Goal: Task Accomplishment & Management: Manage account settings

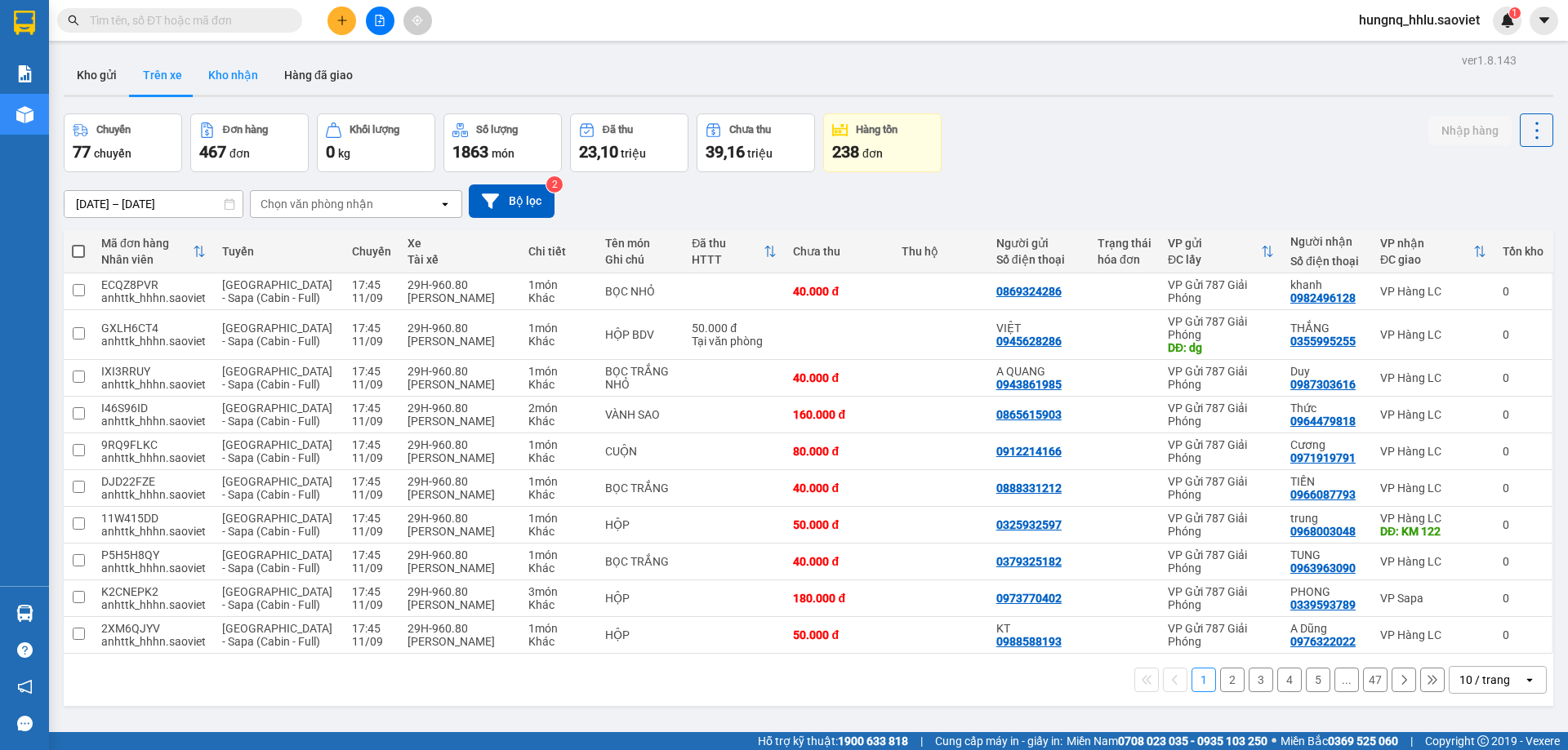
click at [201, 74] on button "Kho nhận" at bounding box center [233, 75] width 76 height 39
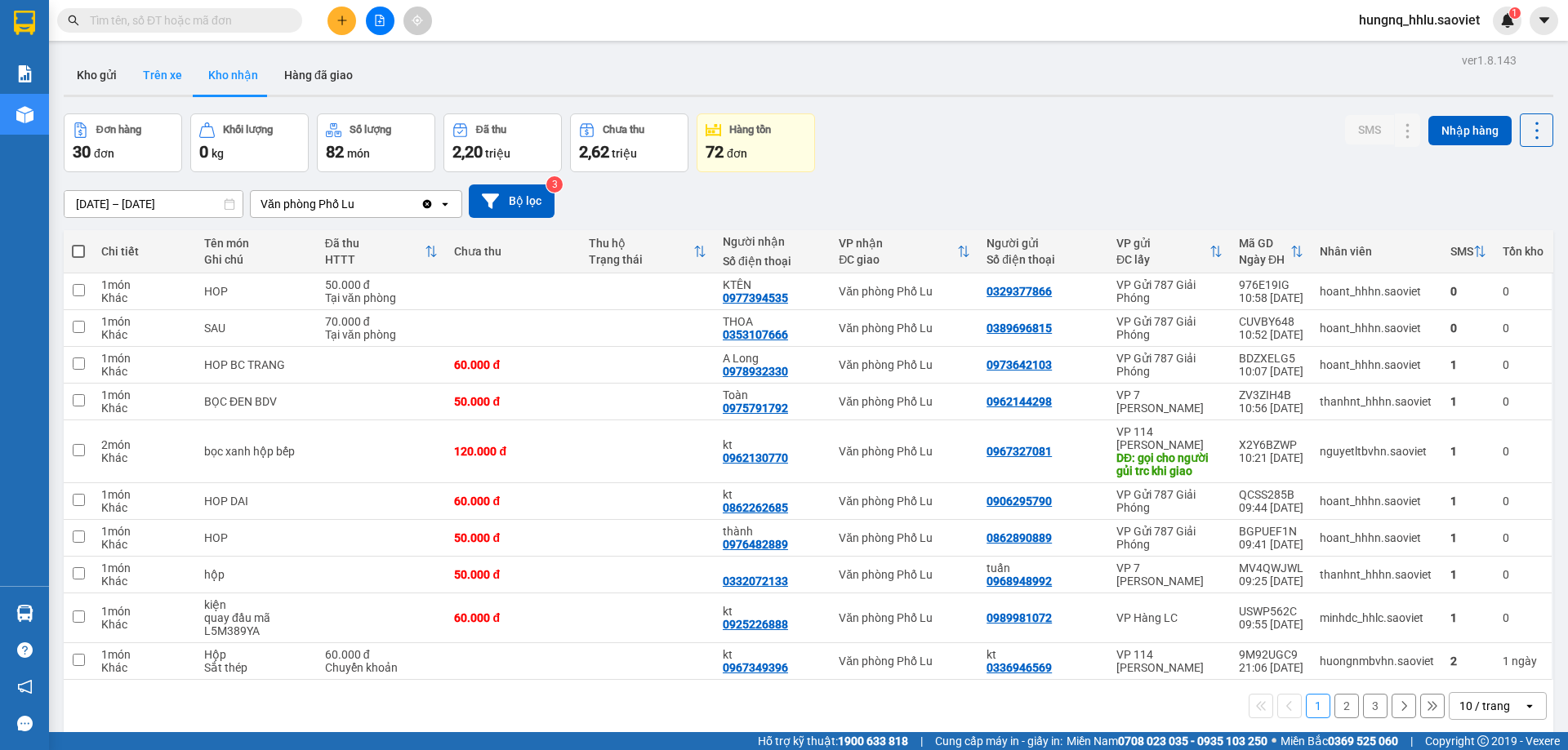
click at [176, 76] on button "Trên xe" at bounding box center [163, 75] width 66 height 39
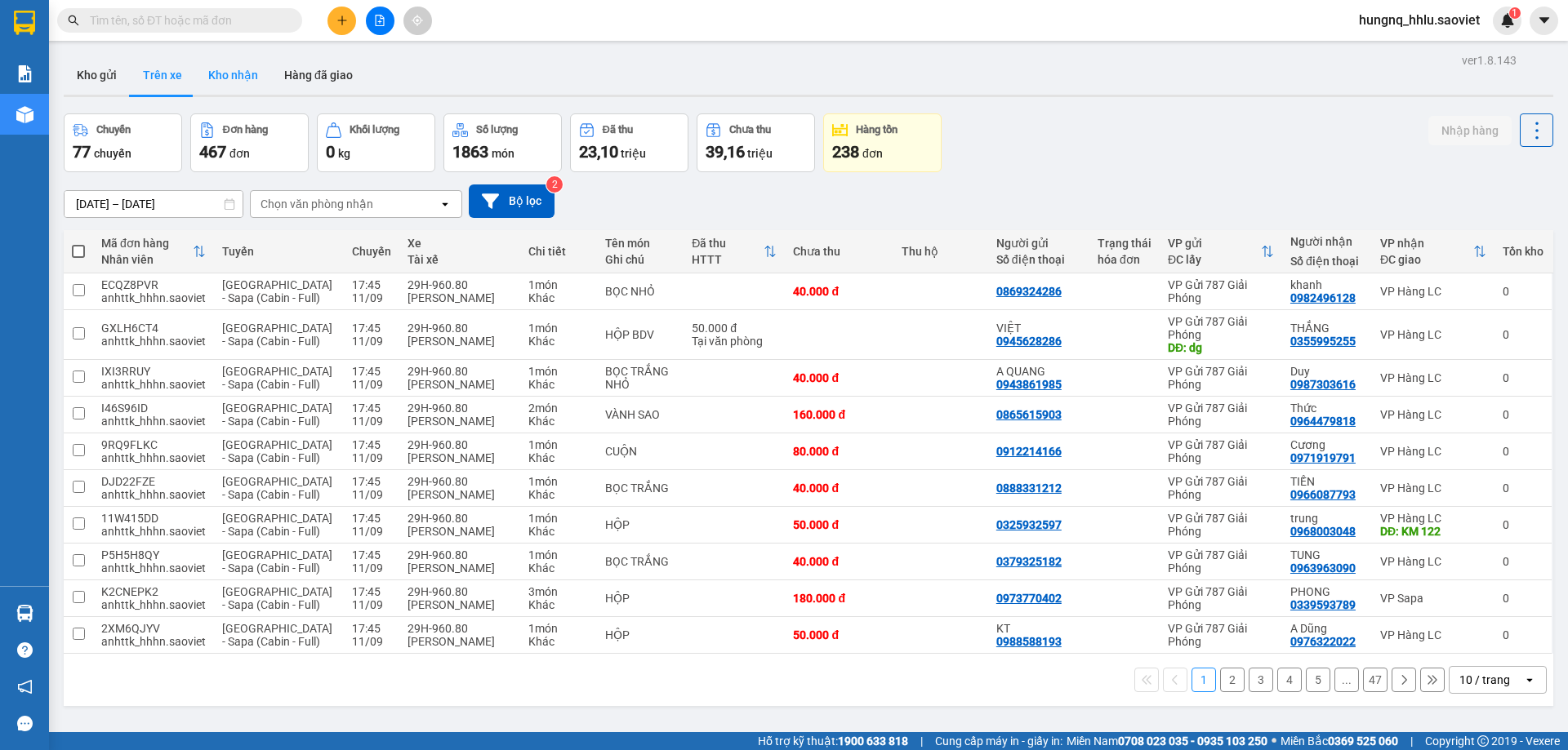
click at [219, 67] on button "Kho nhận" at bounding box center [233, 75] width 76 height 39
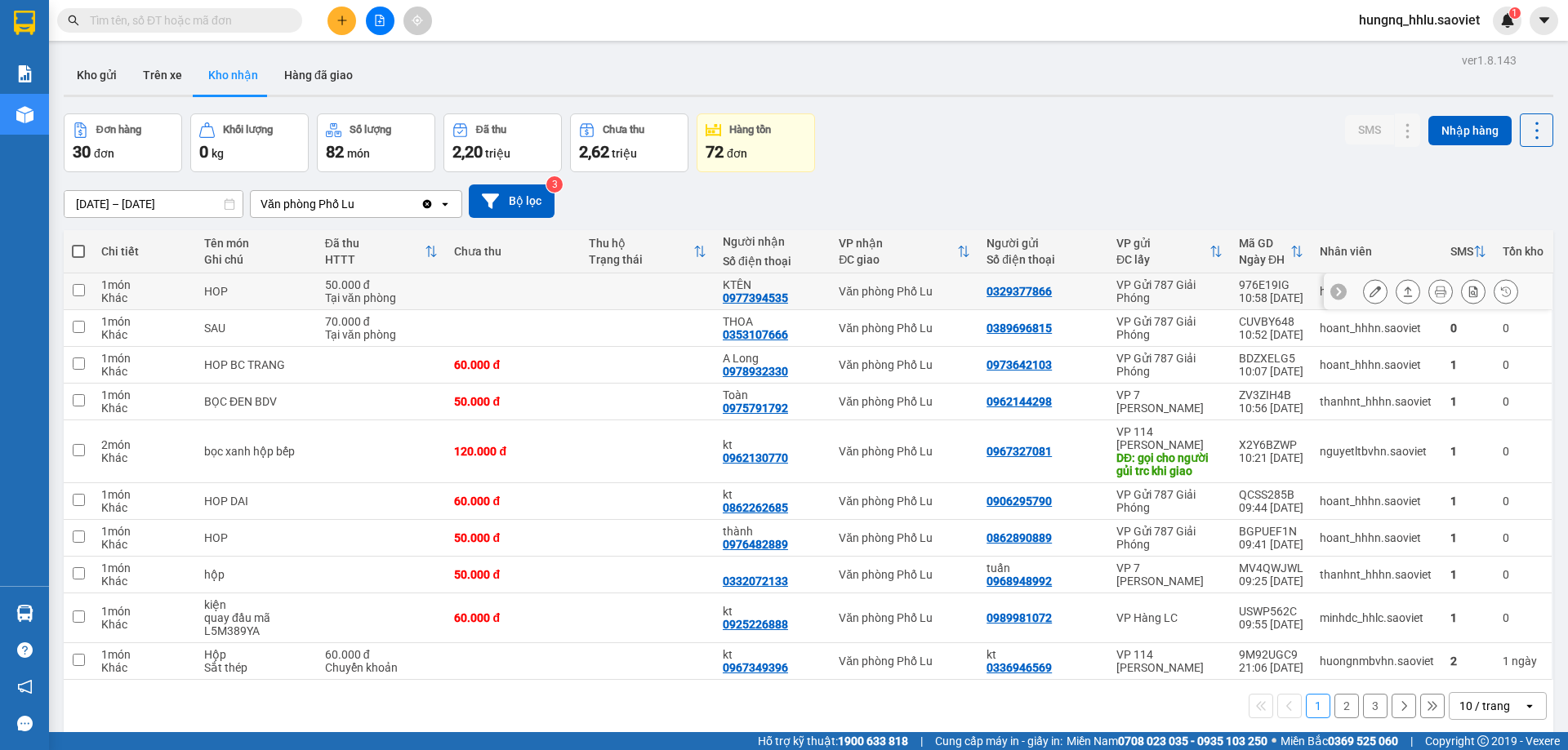
click at [111, 294] on div "Khác" at bounding box center [144, 298] width 86 height 13
checkbox input "true"
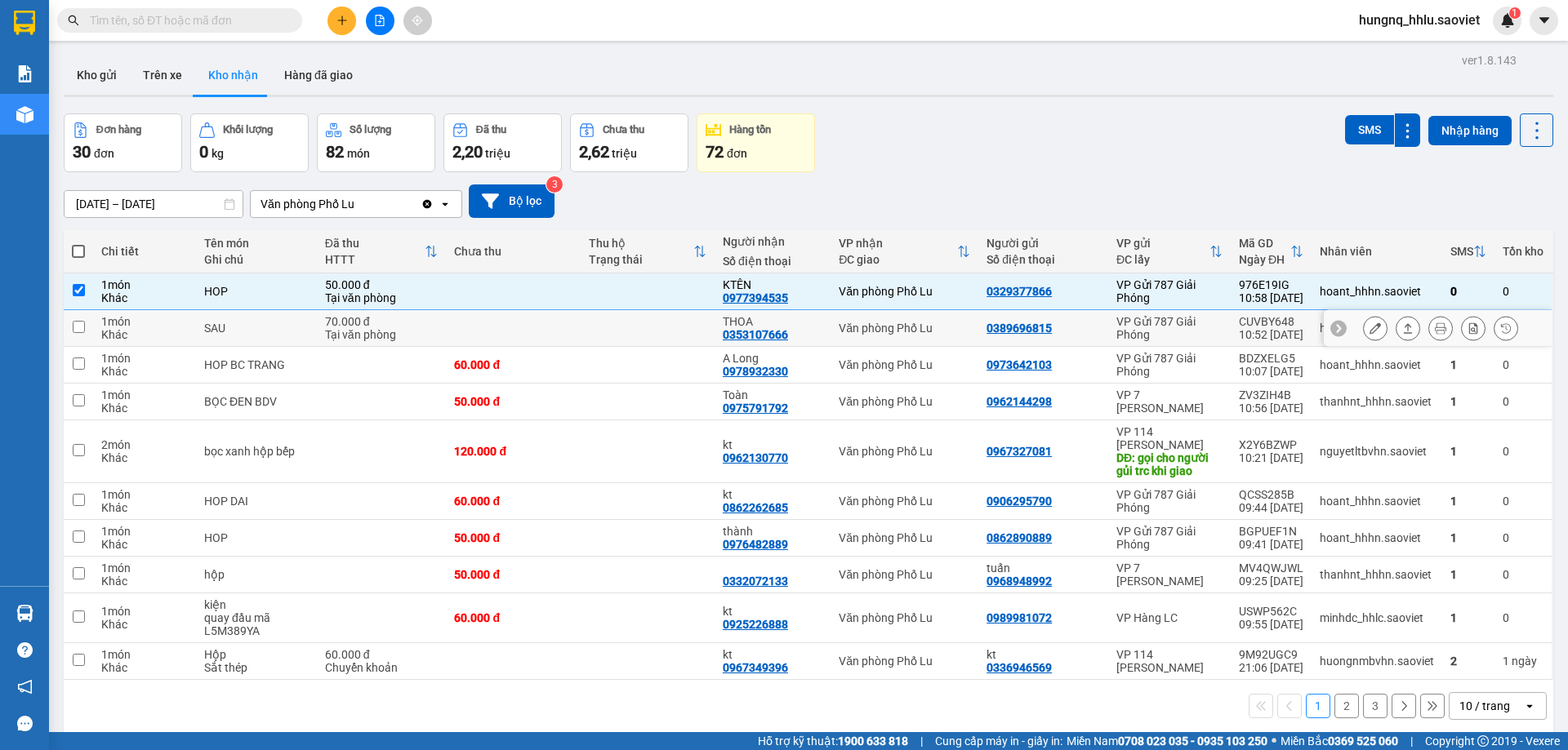
click at [112, 328] on div "Khác" at bounding box center [144, 334] width 86 height 13
checkbox input "true"
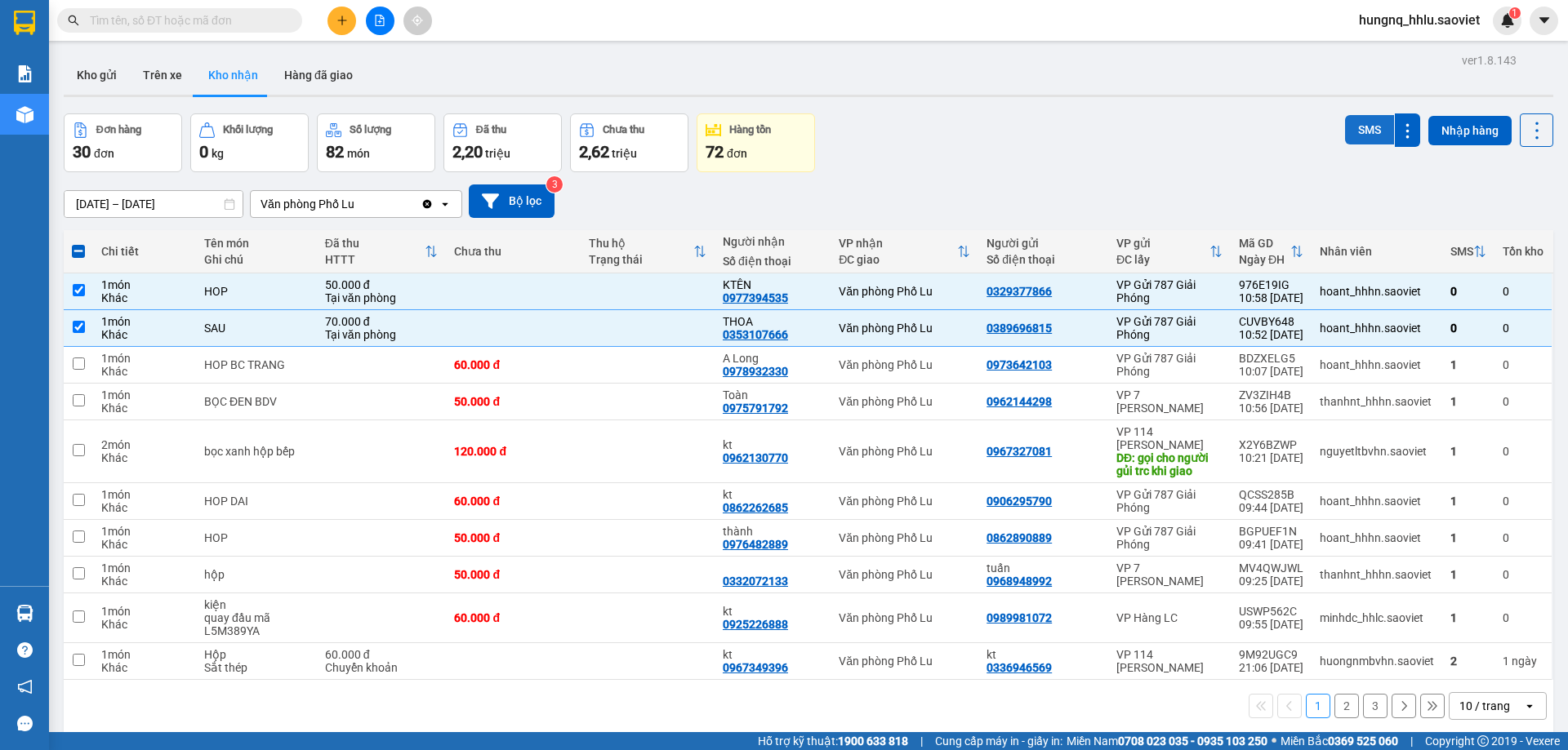
click at [1358, 128] on button "SMS" at bounding box center [1370, 130] width 49 height 29
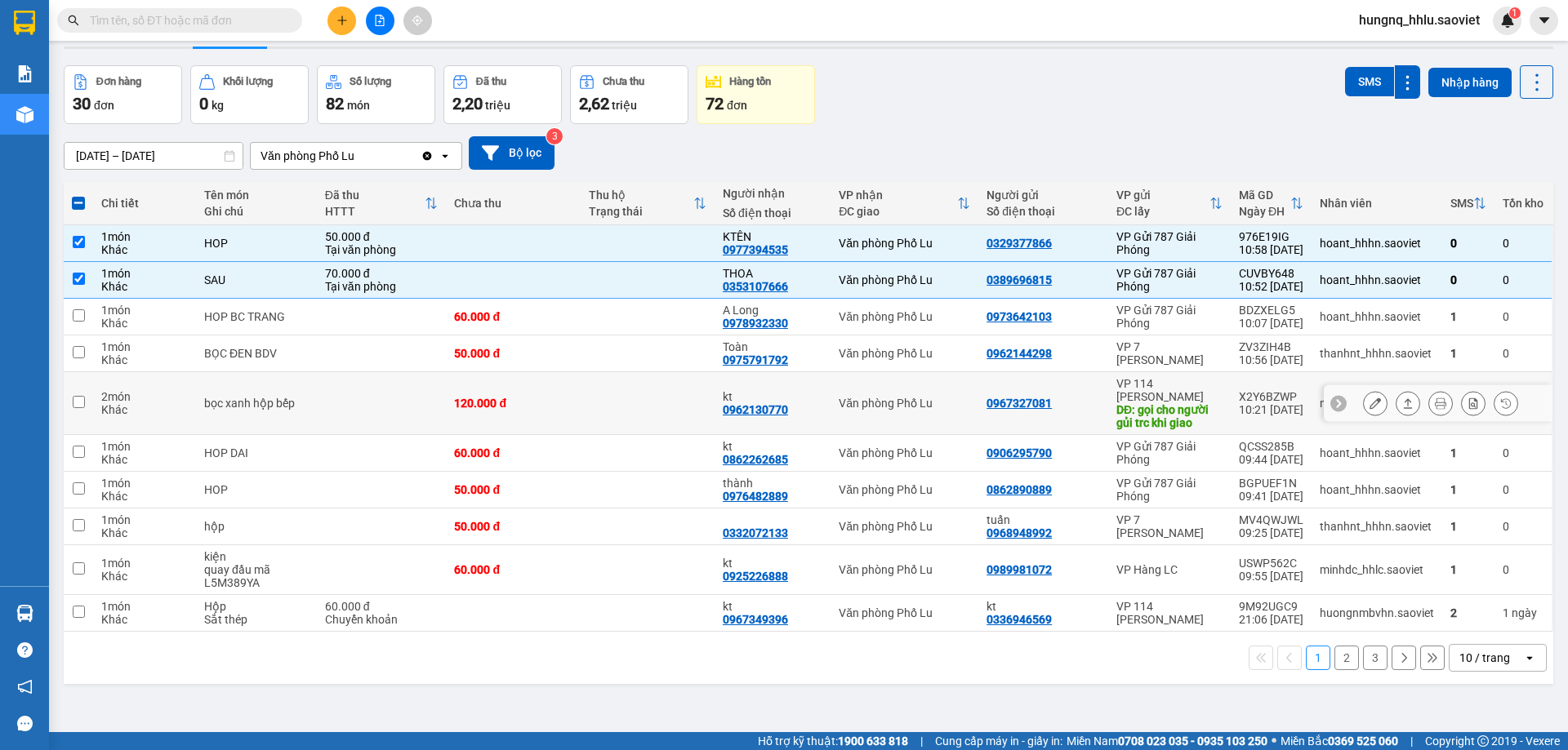
scroll to position [75, 0]
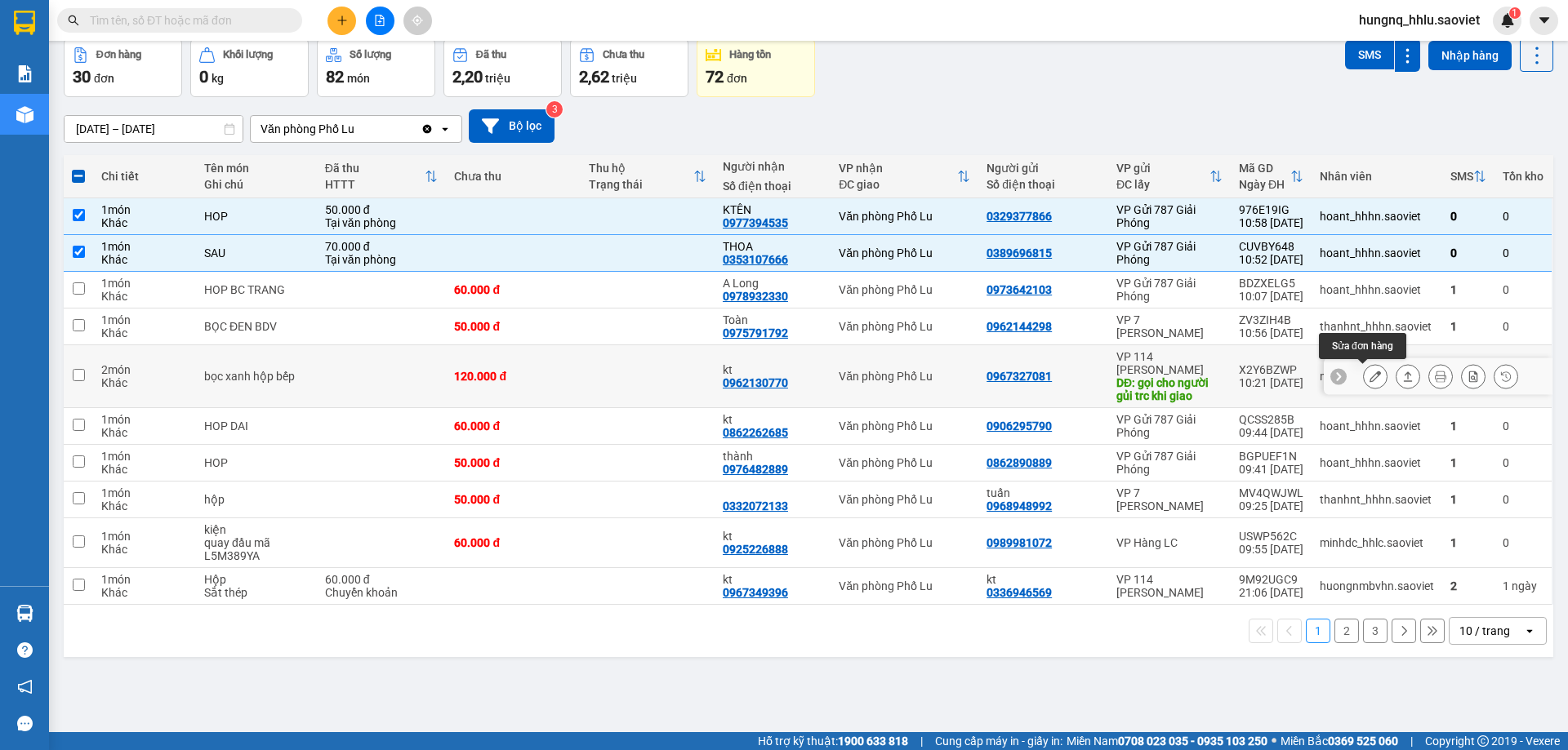
click at [1370, 380] on icon at bounding box center [1376, 377] width 12 height 12
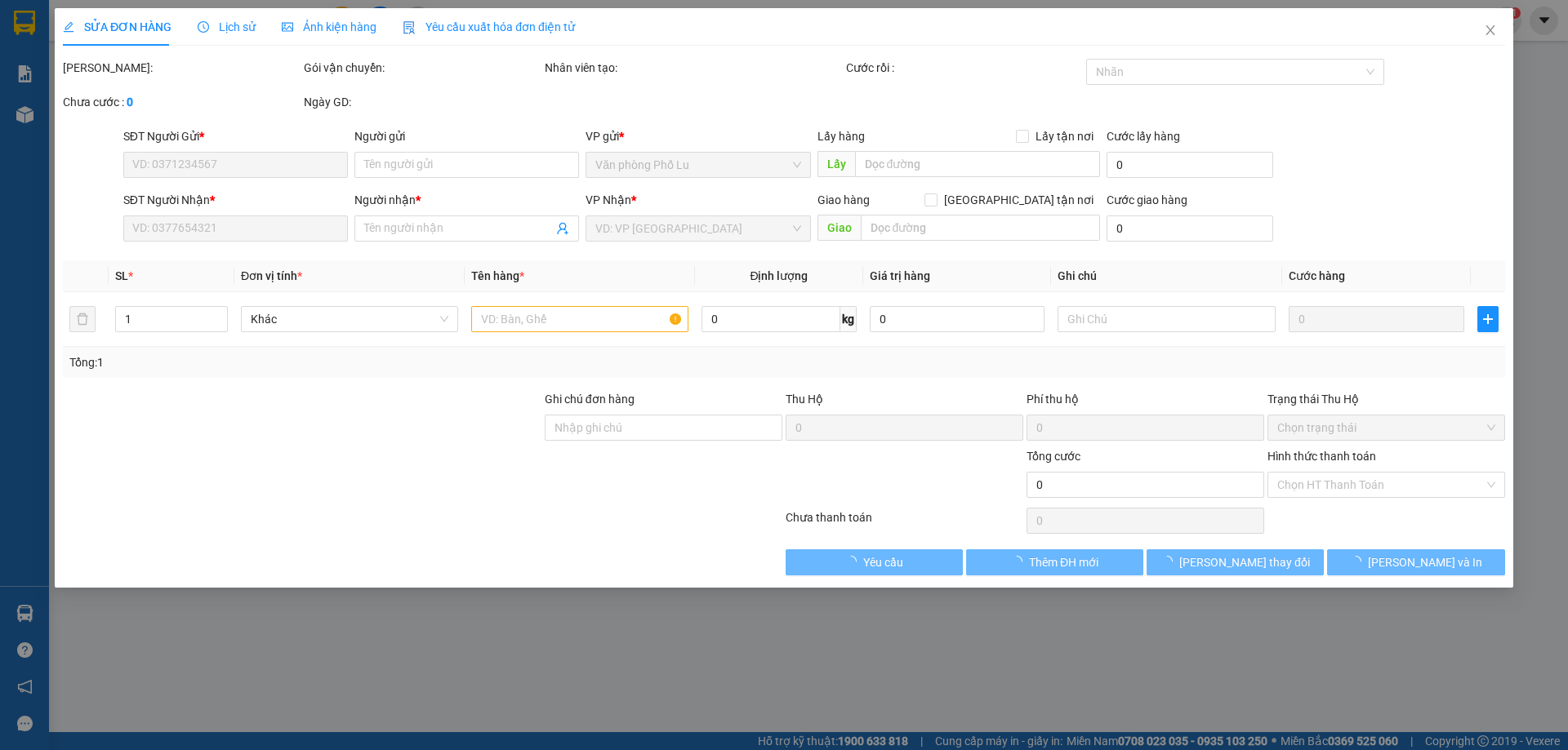
type input "0967327081"
type input "gọi cho người gủi trc khi giao"
type input "0962130770"
type input "kt"
type input "120.000"
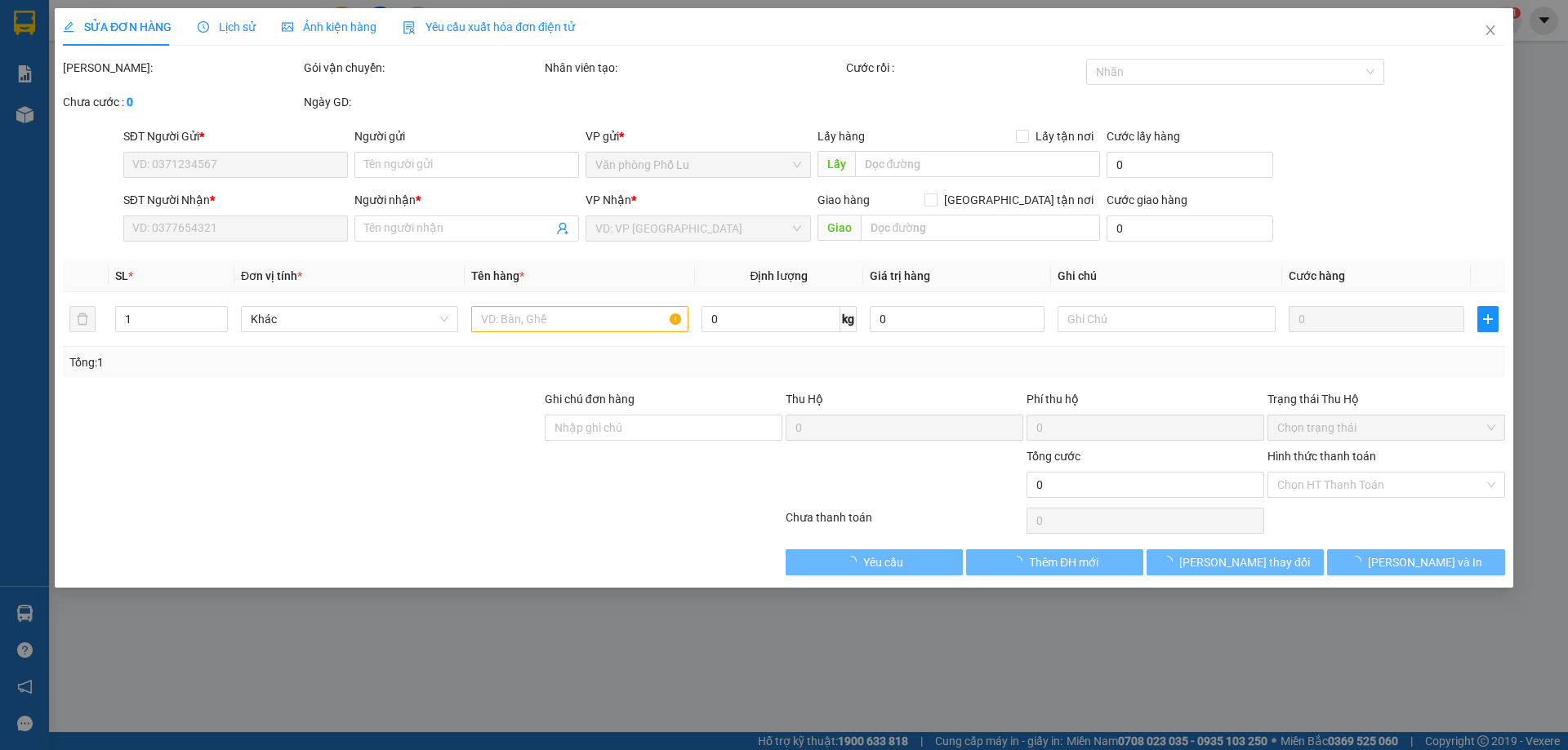
type input "120.000"
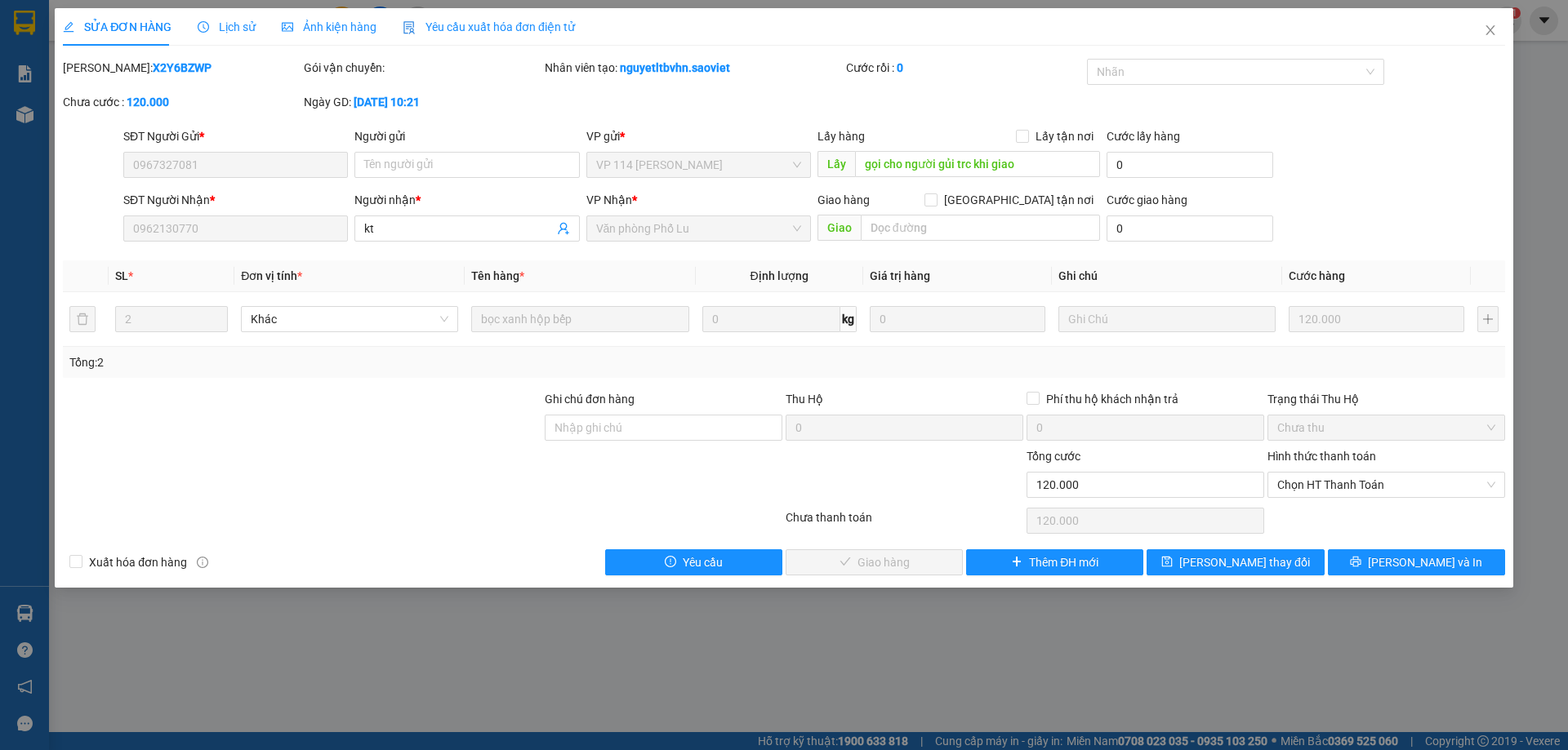
click at [244, 23] on span "Lịch sử" at bounding box center [226, 26] width 58 height 13
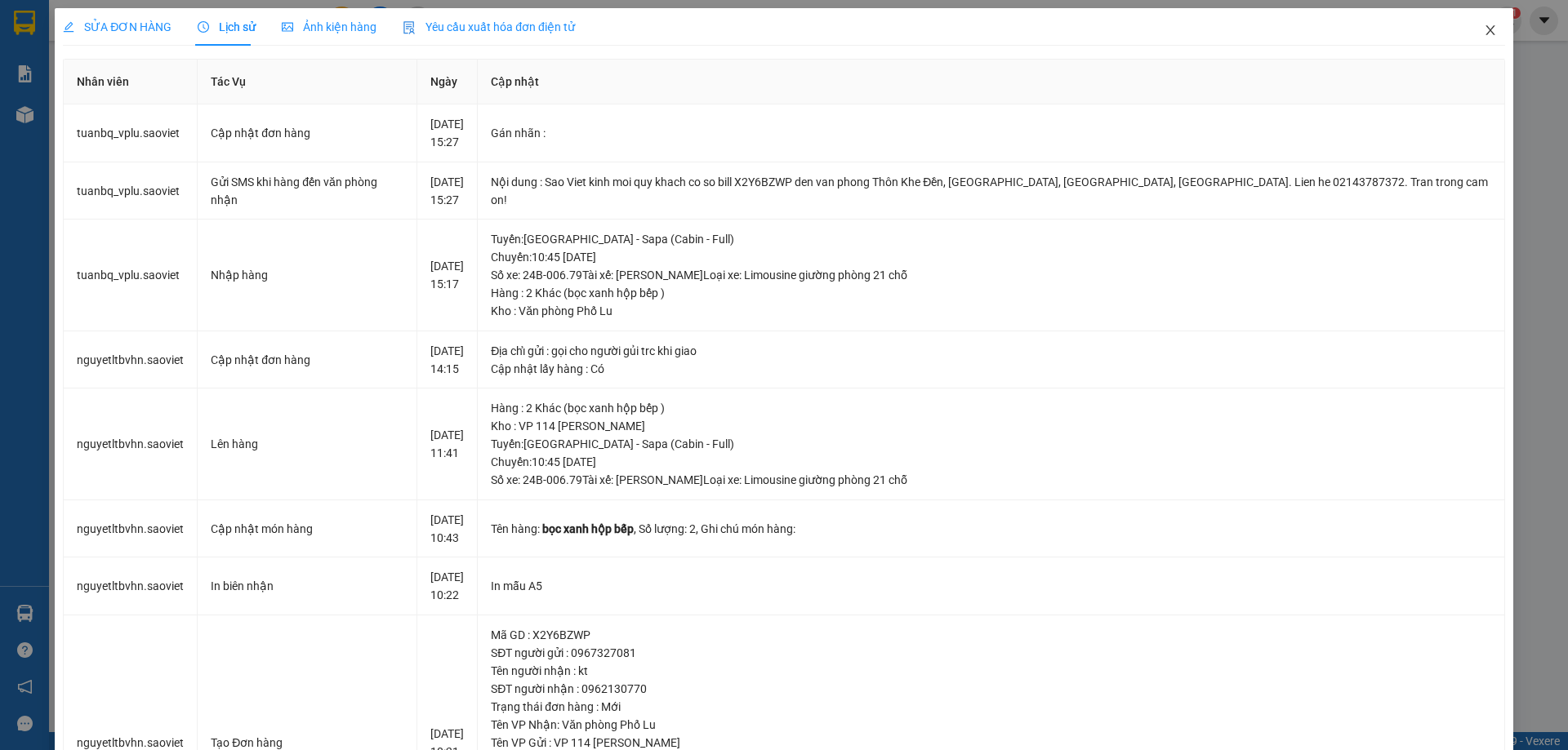
click at [1485, 27] on icon "close" at bounding box center [1490, 29] width 13 height 13
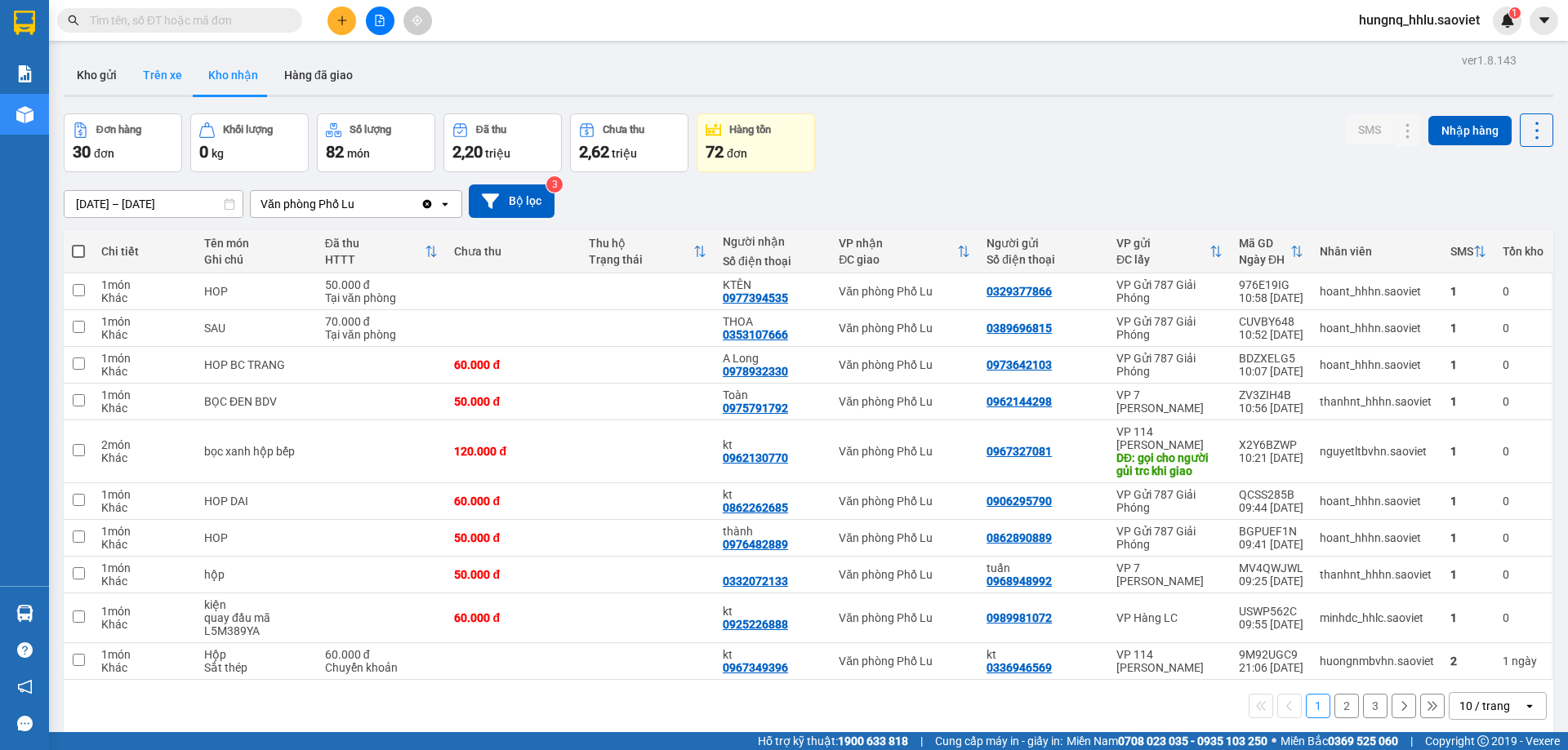
click at [163, 76] on button "Trên xe" at bounding box center [163, 75] width 66 height 39
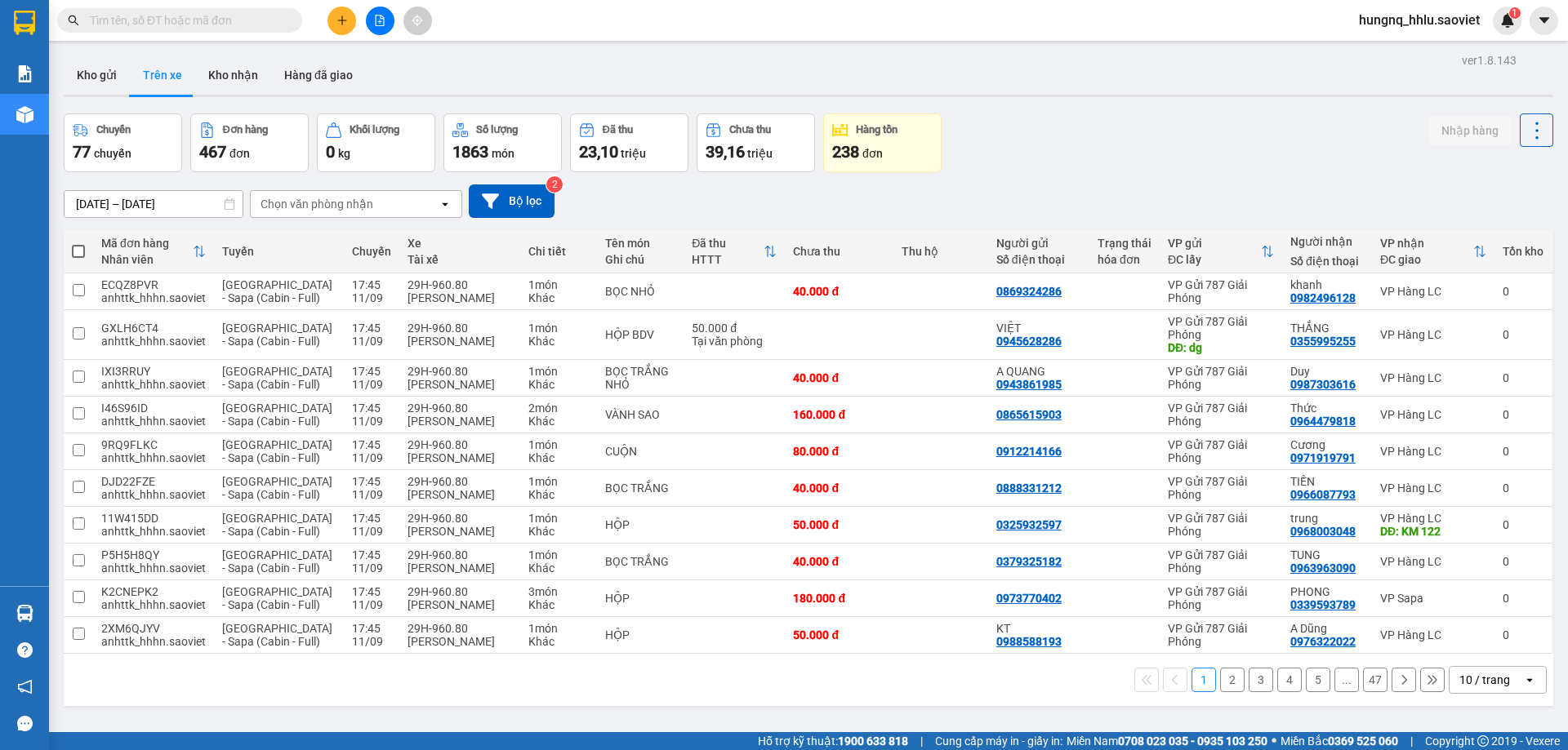
click at [283, 196] on div "Chọn văn phòng nhận" at bounding box center [316, 204] width 113 height 17
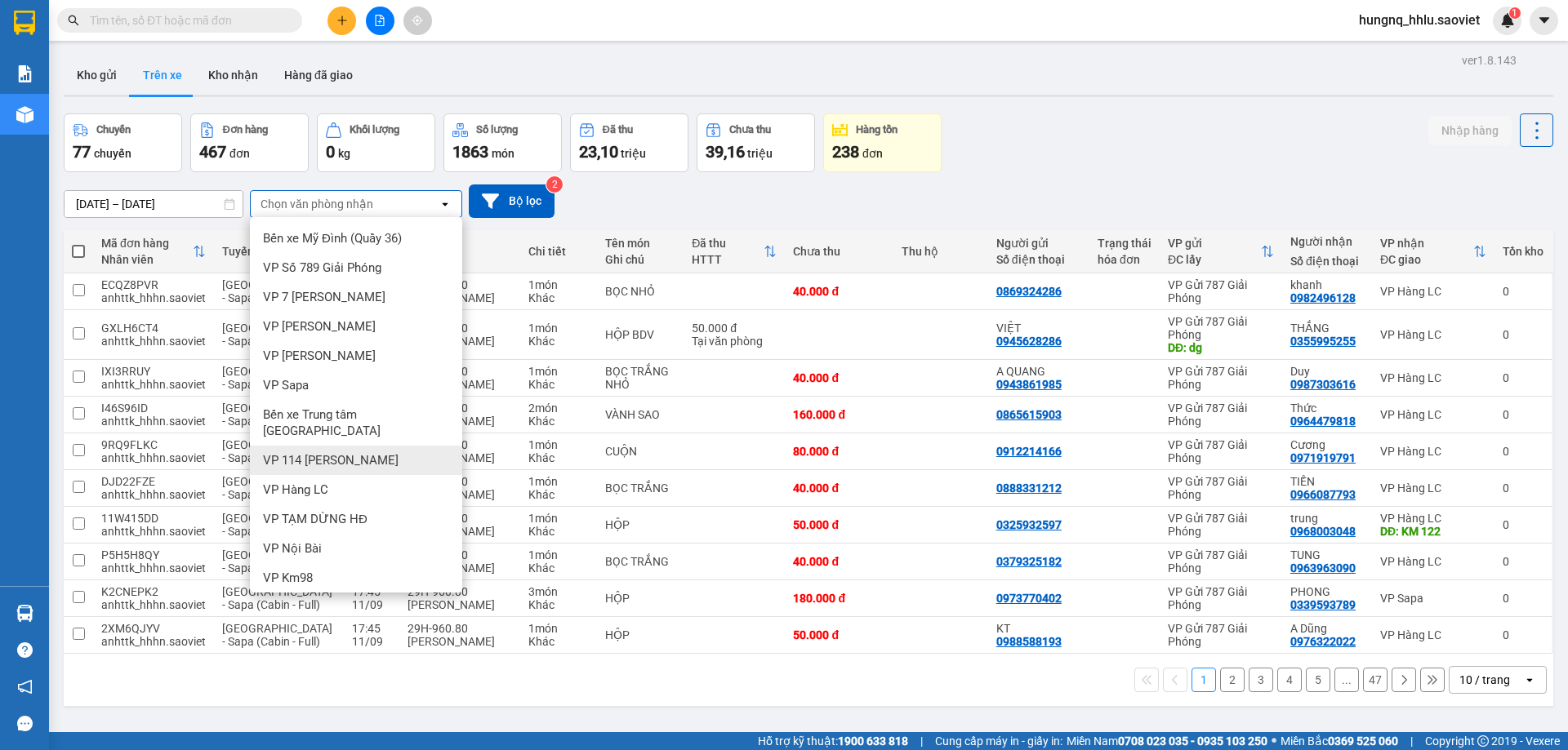
scroll to position [78, 0]
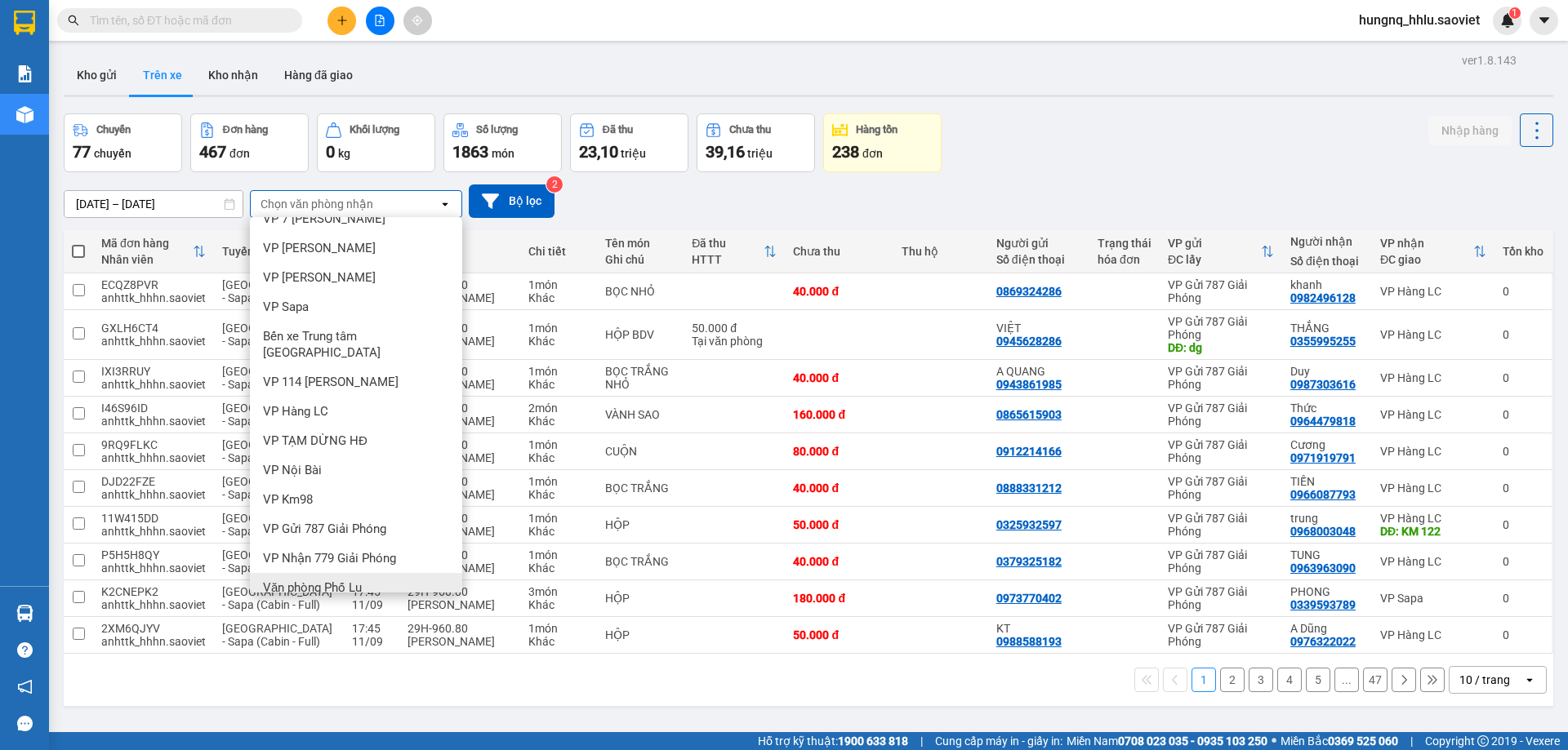
click at [271, 581] on div "Văn phòng Phố Lu" at bounding box center [356, 587] width 213 height 29
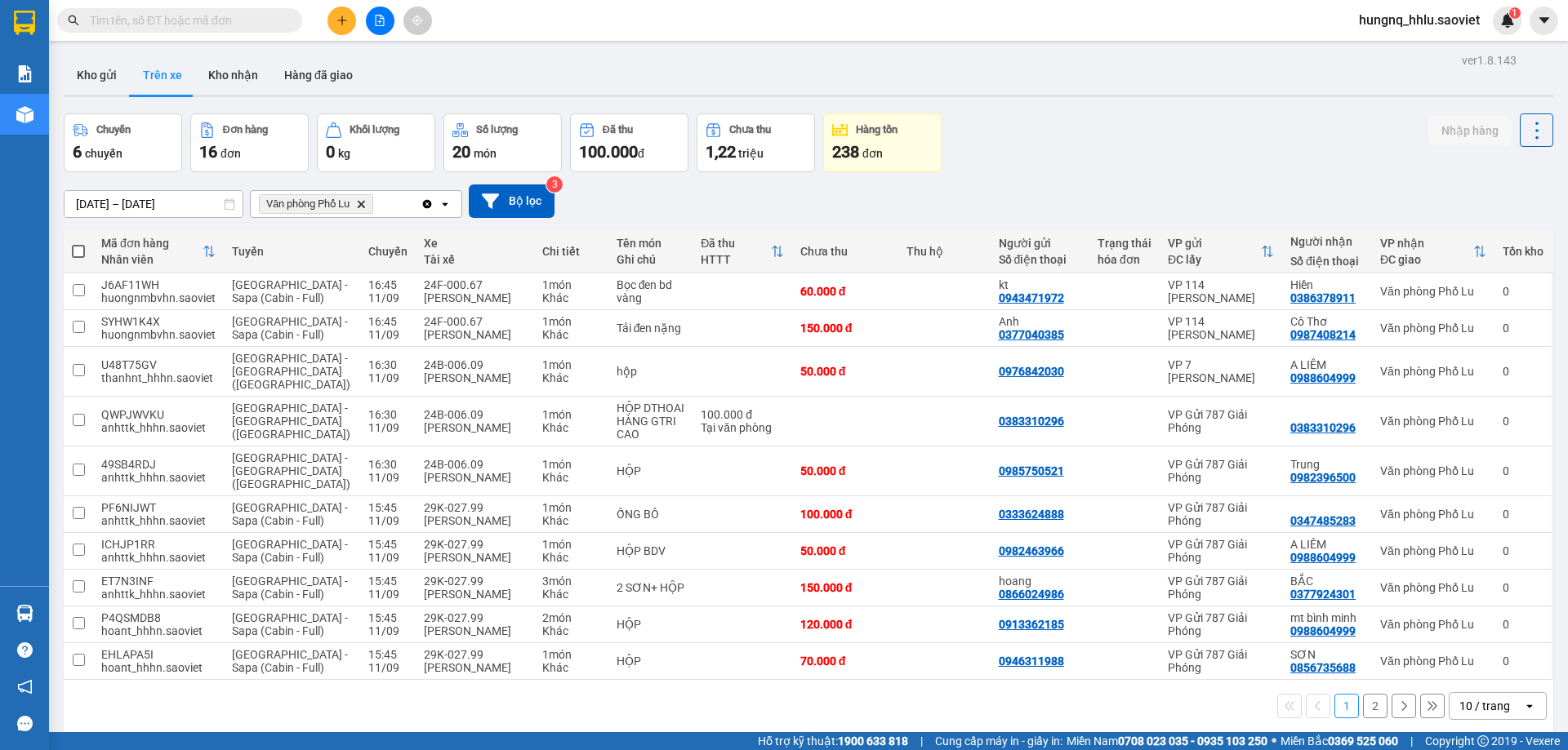
click at [1366, 694] on button "2" at bounding box center [1375, 706] width 24 height 24
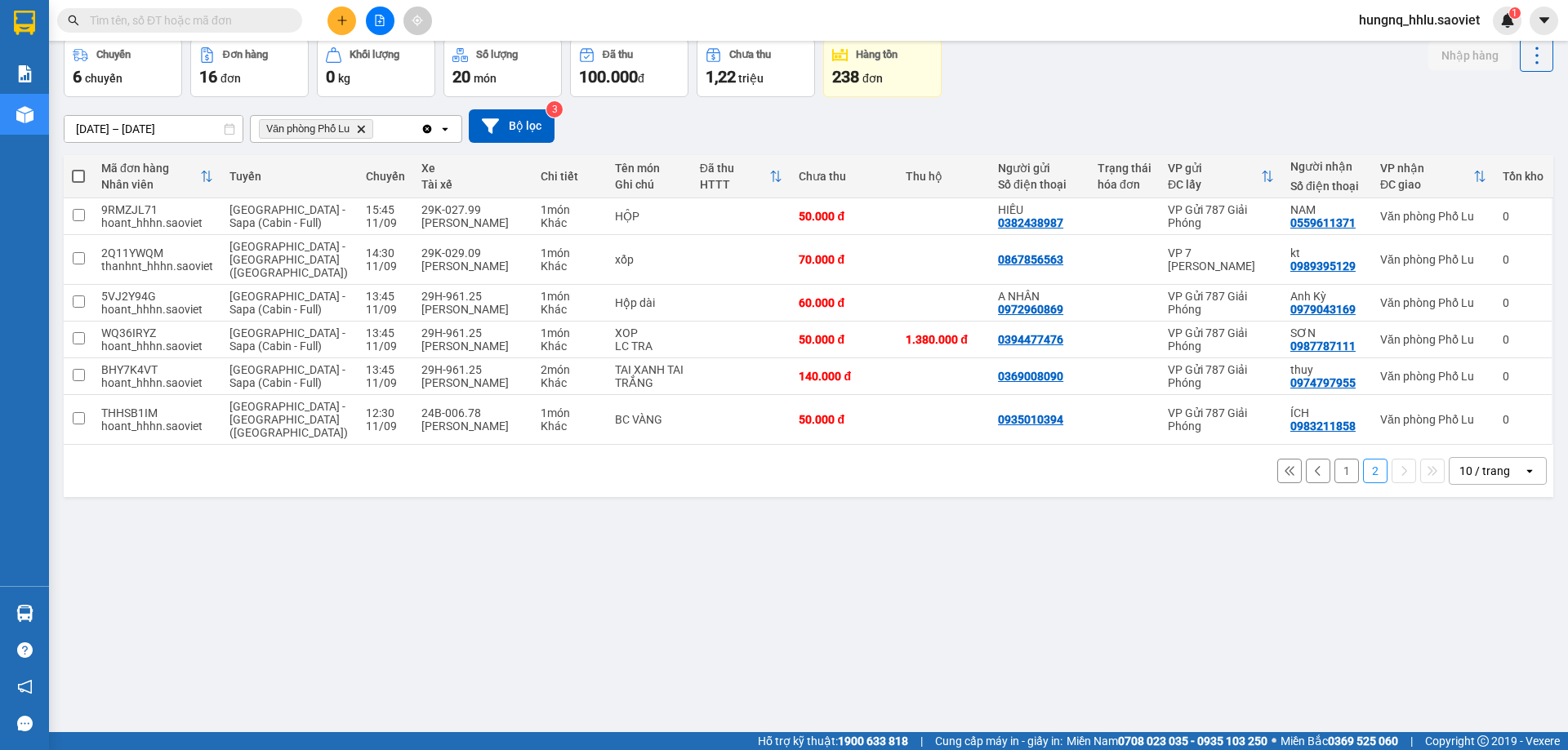
scroll to position [0, 0]
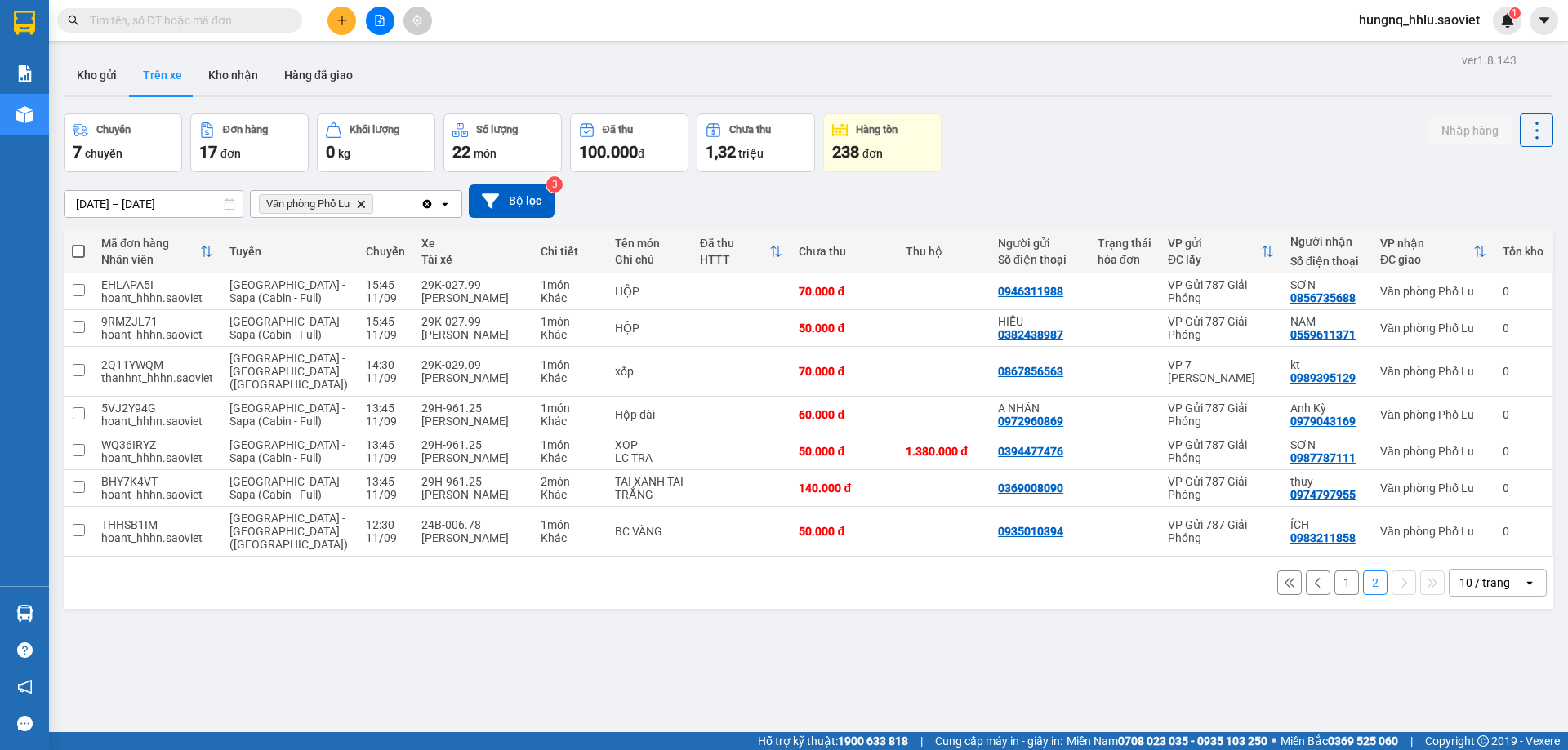
click at [1335, 573] on button "1" at bounding box center [1347, 583] width 24 height 24
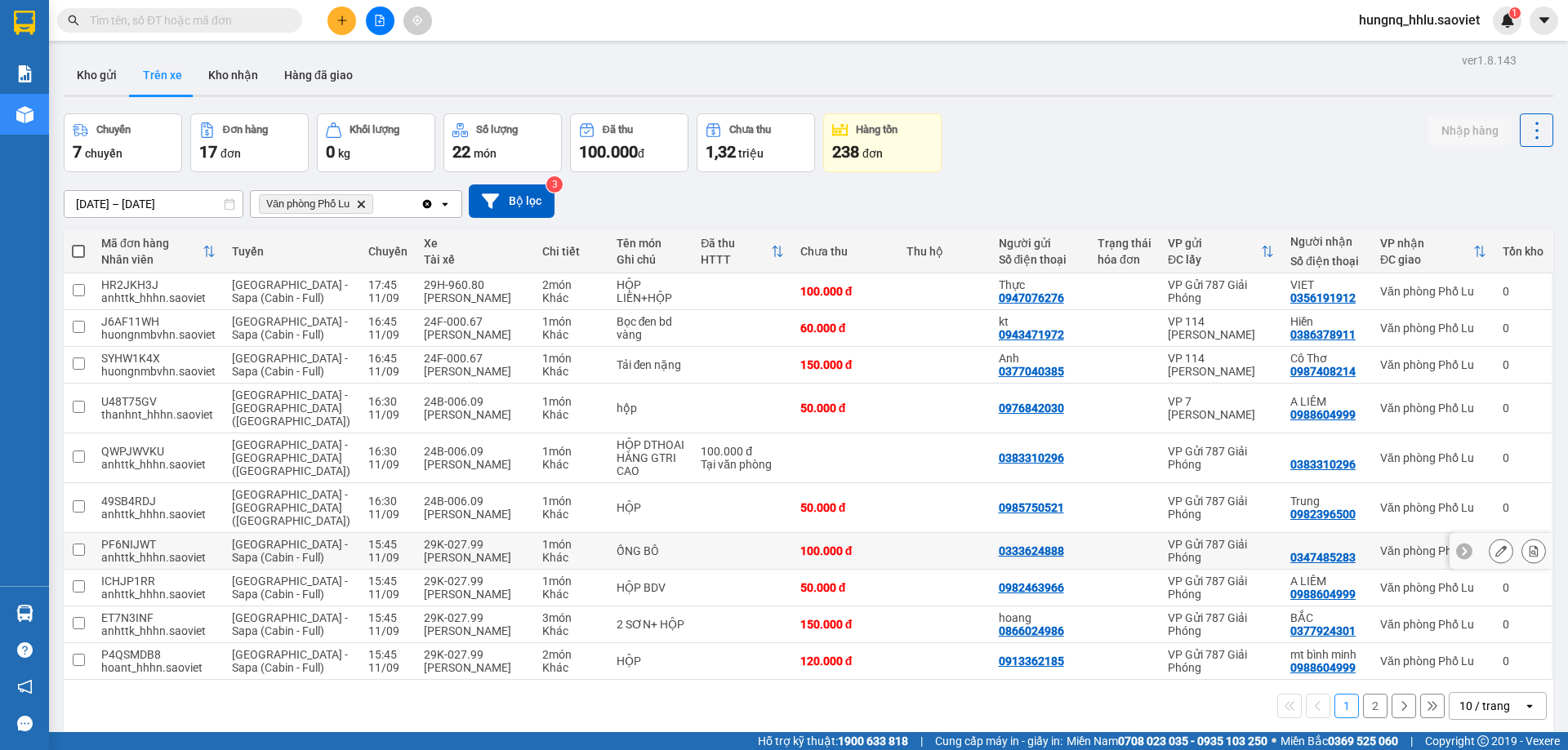
scroll to position [75, 0]
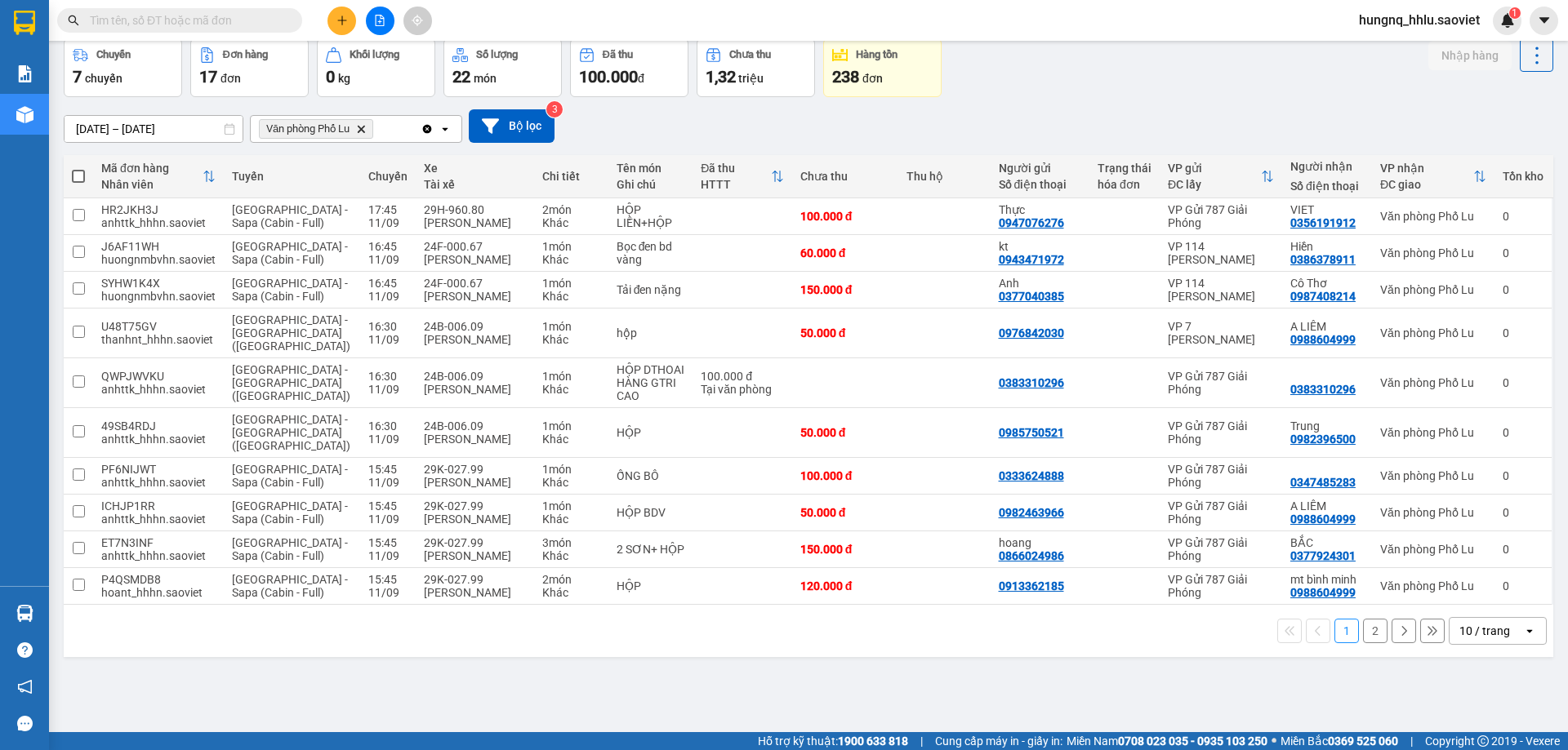
click at [1369, 619] on button "2" at bounding box center [1375, 631] width 24 height 24
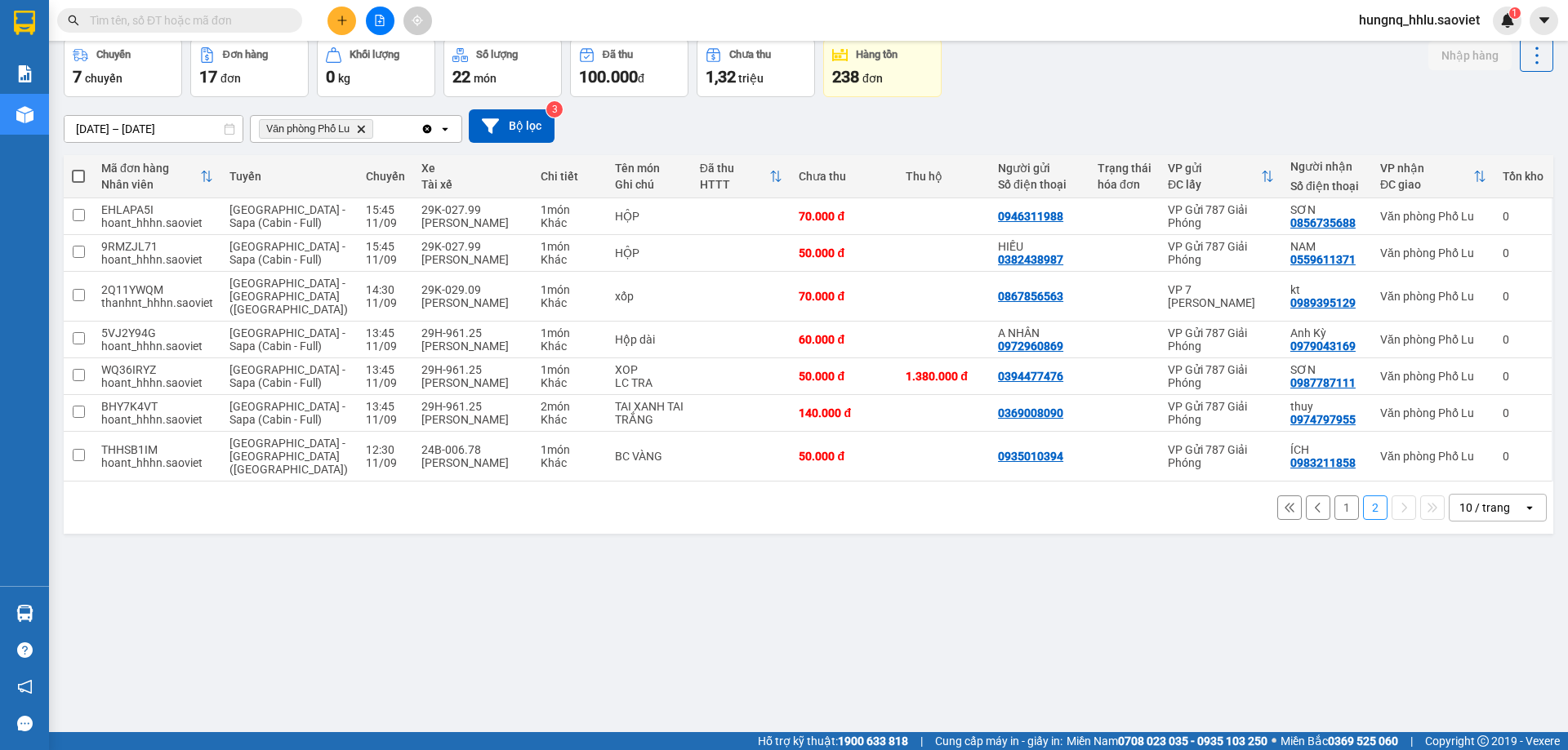
click at [1335, 495] on button "1" at bounding box center [1347, 507] width 24 height 24
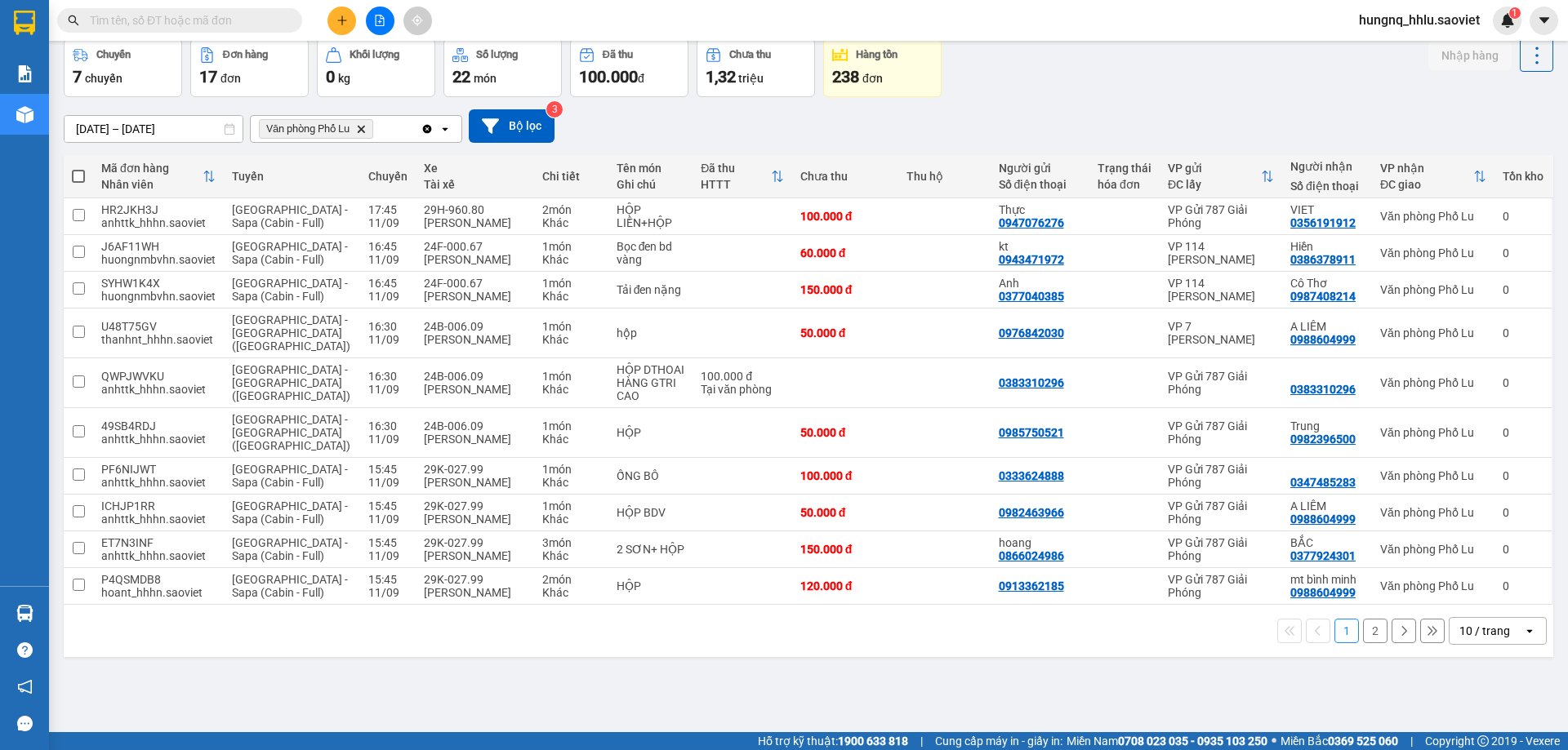
click at [1363, 619] on button "2" at bounding box center [1375, 631] width 24 height 24
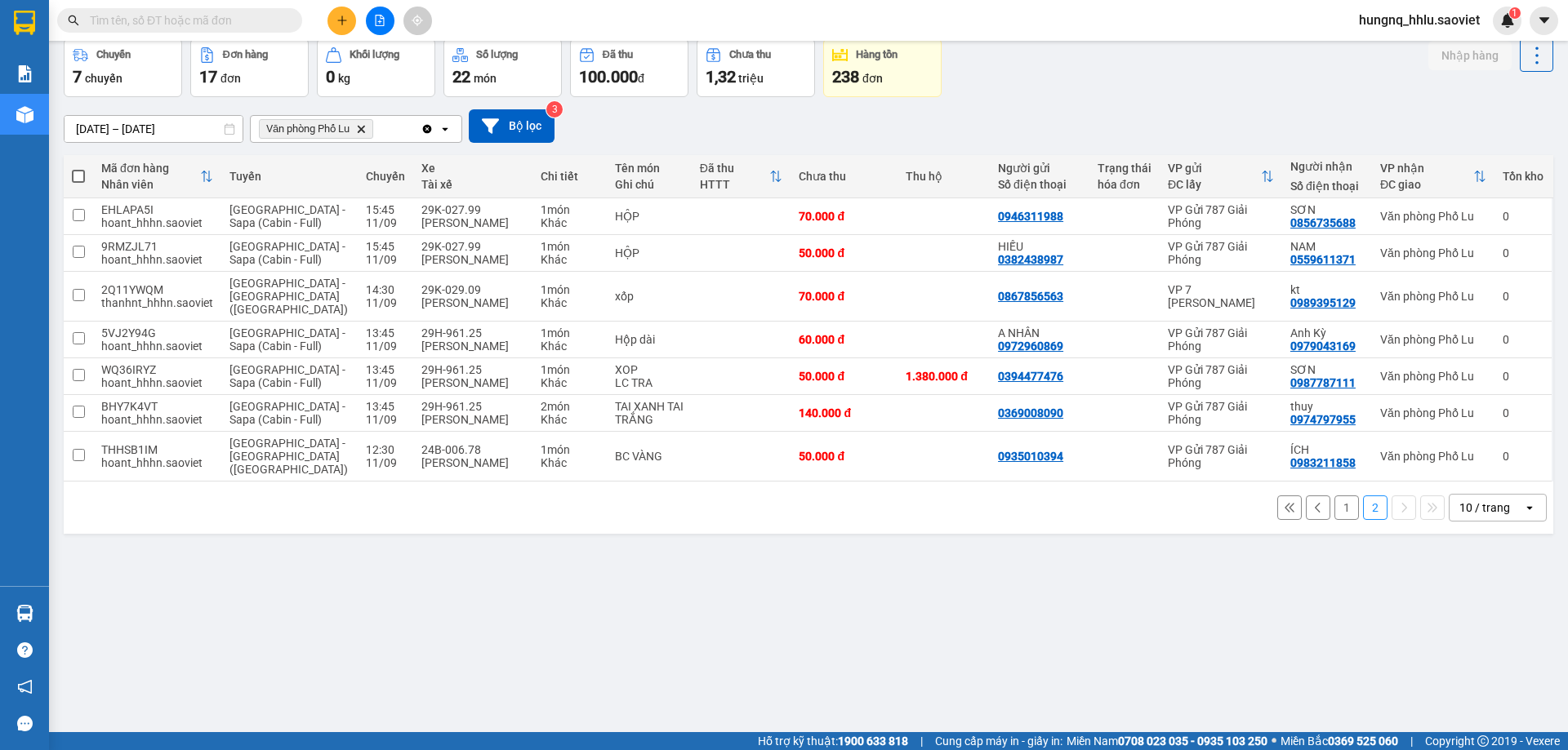
click at [1321, 494] on div "1 2 10 / trang open" at bounding box center [809, 508] width 1477 height 27
click at [1335, 501] on button "1" at bounding box center [1347, 507] width 24 height 24
